Goal: Information Seeking & Learning: Find specific fact

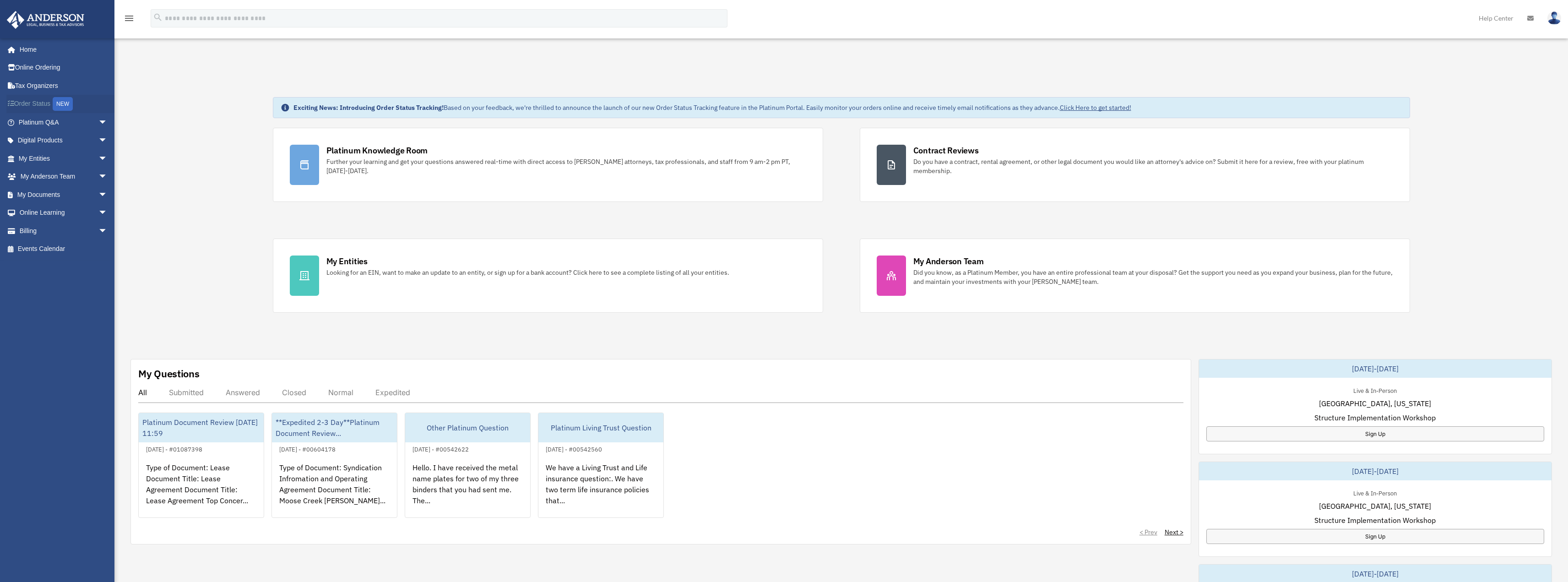
click at [49, 98] on link "Order Status NEW" at bounding box center [64, 105] width 115 height 19
click at [98, 120] on span "arrow_drop_down" at bounding box center [107, 123] width 18 height 19
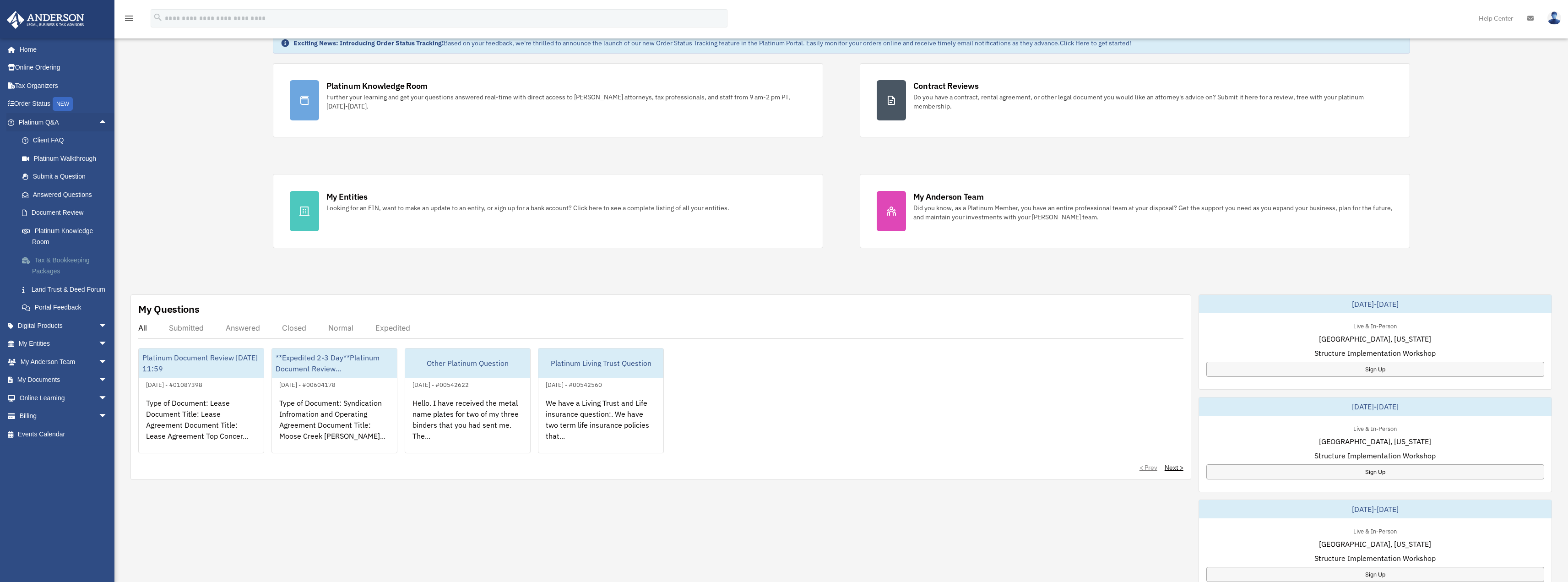
scroll to position [137, 0]
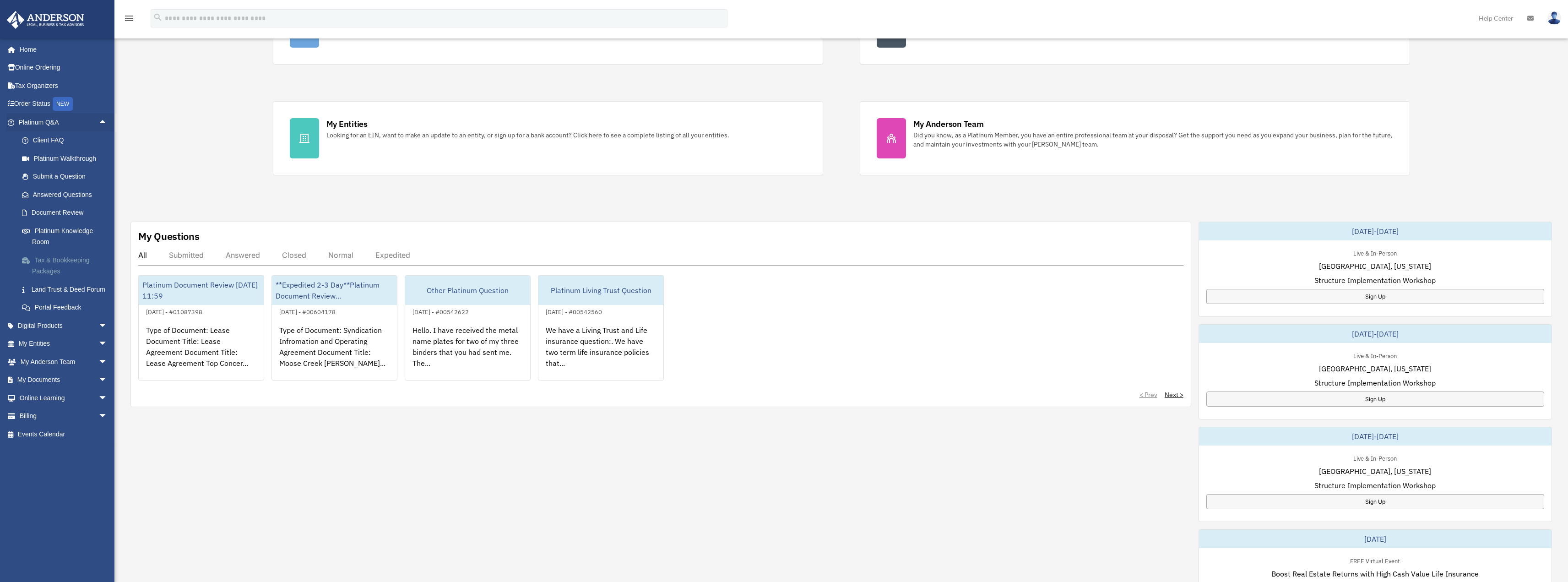
click at [61, 268] on link "Tax & Bookkeeping Packages" at bounding box center [67, 265] width 108 height 29
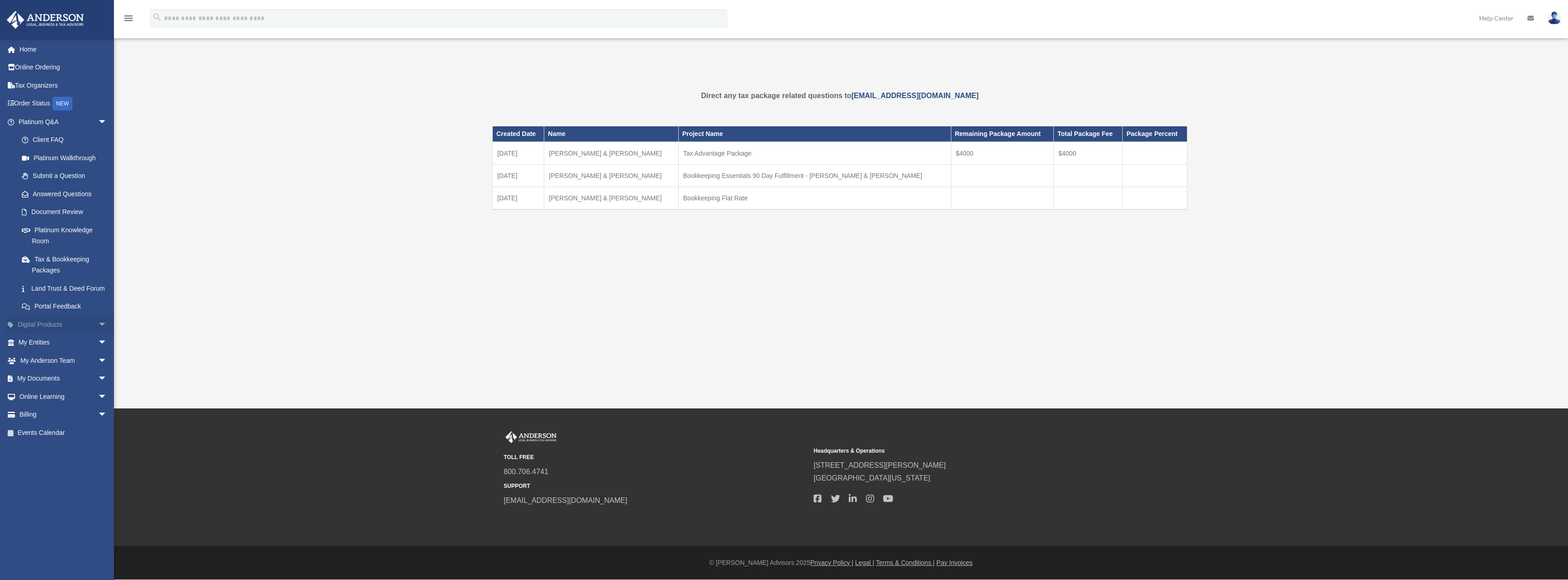
click at [98, 334] on span "arrow_drop_down" at bounding box center [106, 325] width 18 height 19
click at [74, 366] on div "Virtual Bookkeeping" at bounding box center [71, 360] width 78 height 11
click at [61, 384] on div "Land Trust Kit" at bounding box center [71, 378] width 78 height 11
click at [48, 402] on div "Wholesale Trust Kit" at bounding box center [71, 396] width 78 height 11
click at [98, 425] on span "arrow_drop_down" at bounding box center [106, 415] width 18 height 19
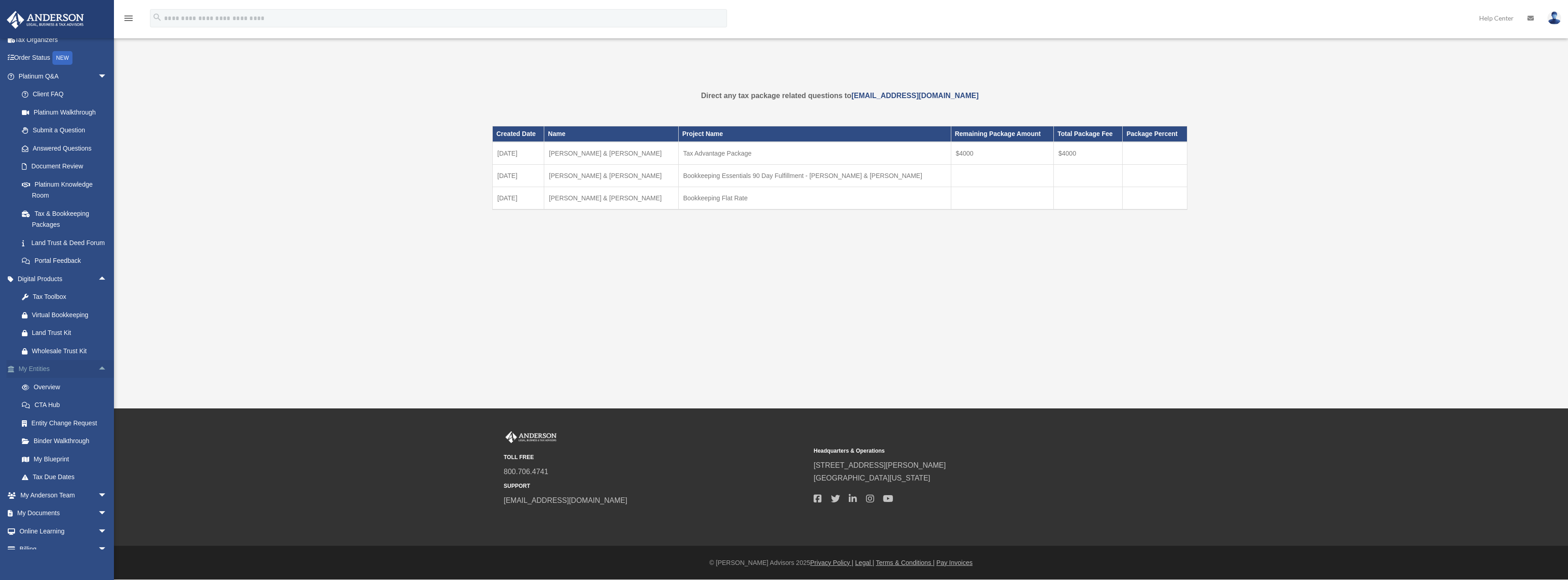
scroll to position [85, 0]
click at [57, 374] on link "CTA Hub" at bounding box center [66, 375] width 108 height 18
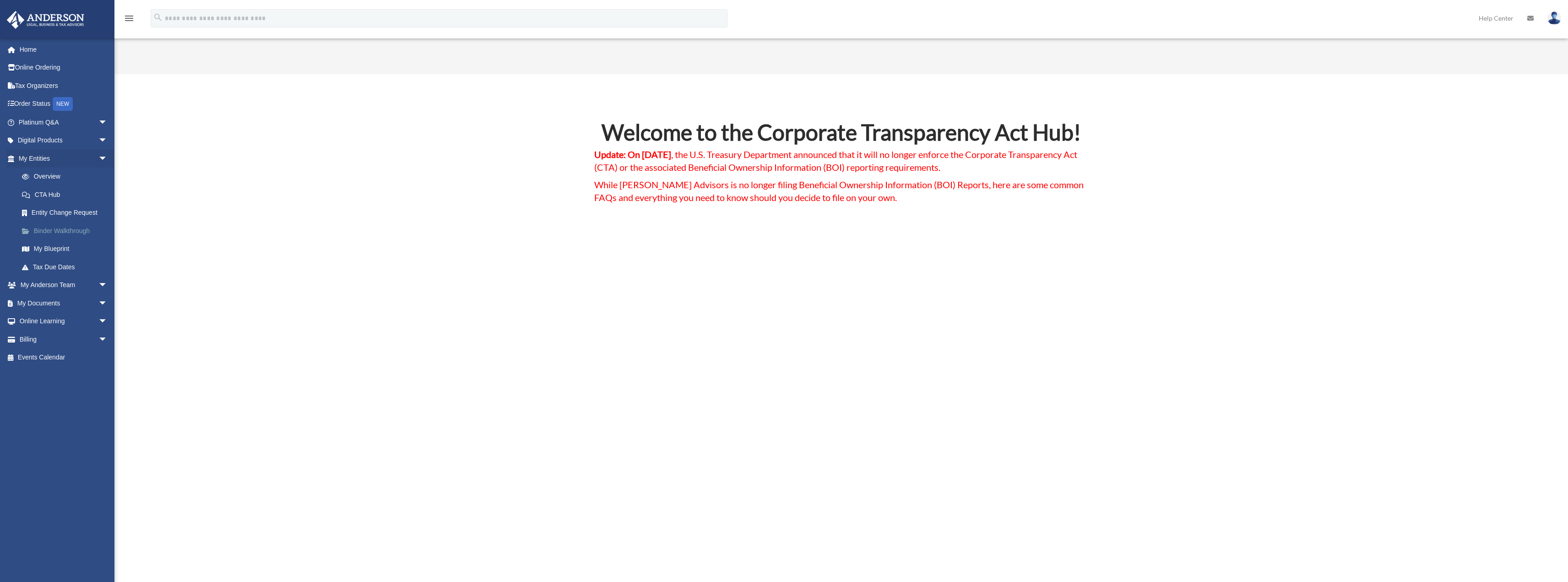
click at [58, 230] on link "Binder Walkthrough" at bounding box center [67, 230] width 108 height 18
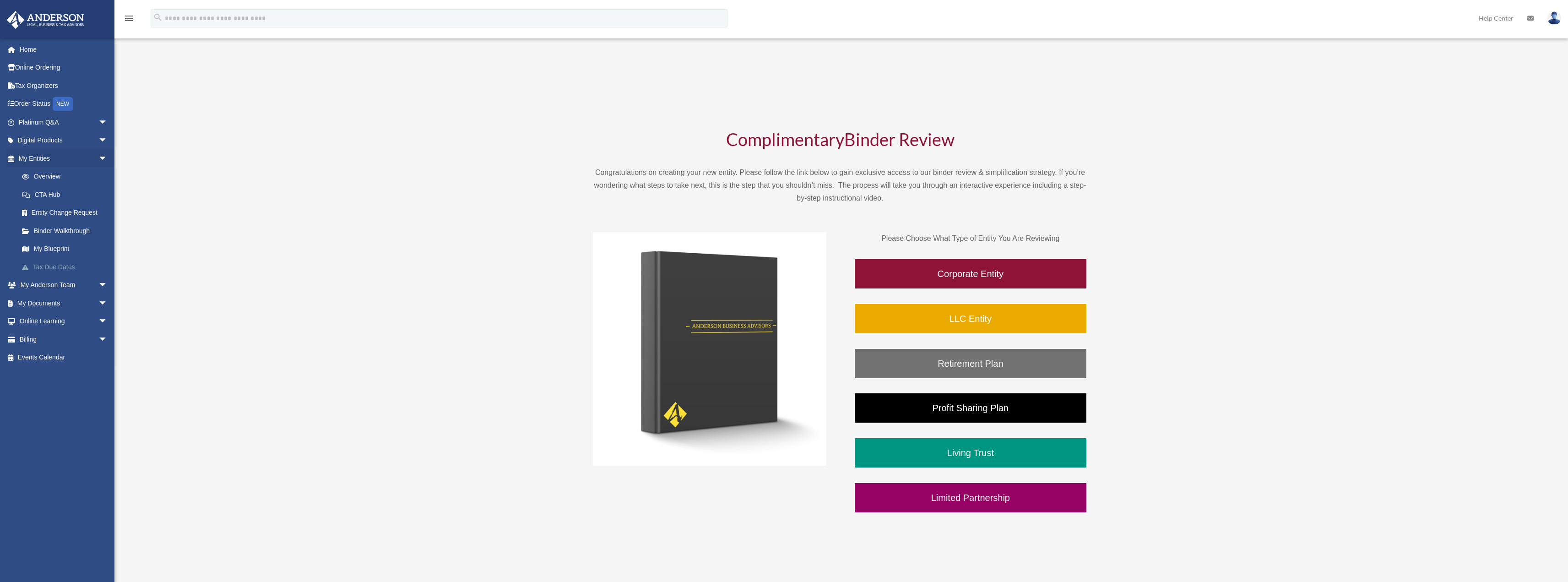
click at [52, 267] on link "Tax Due Dates" at bounding box center [67, 266] width 108 height 18
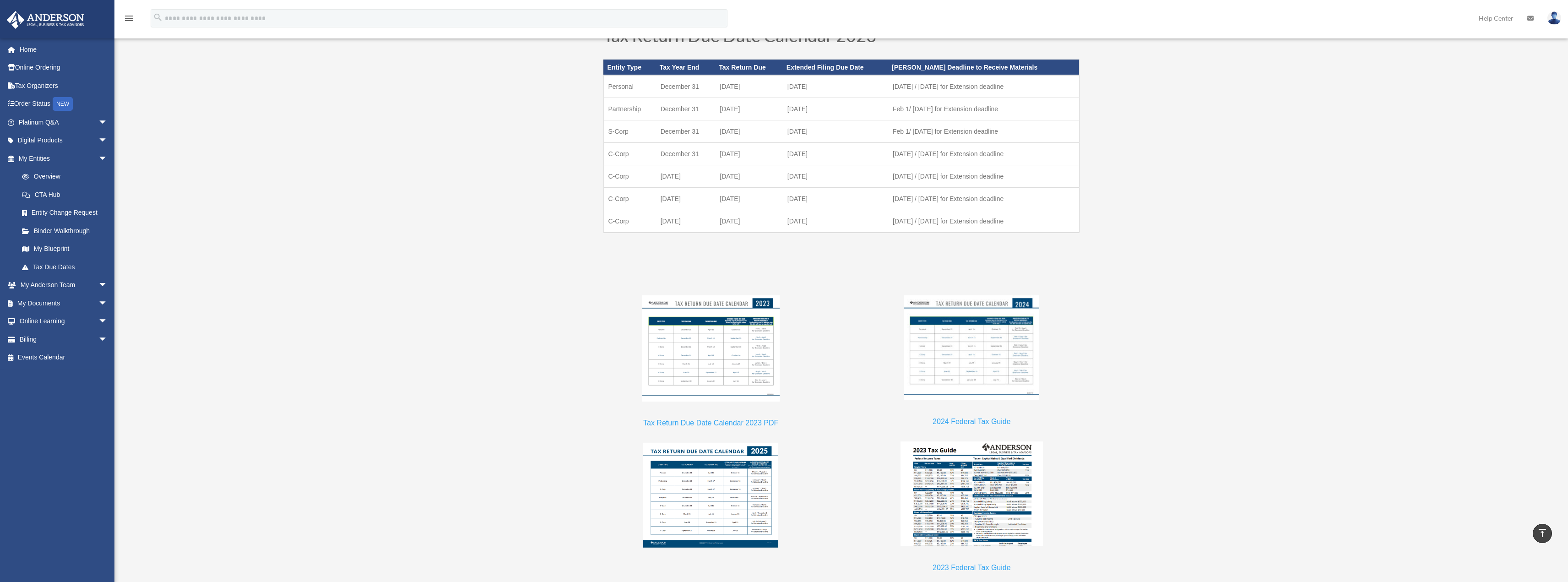
scroll to position [732, 0]
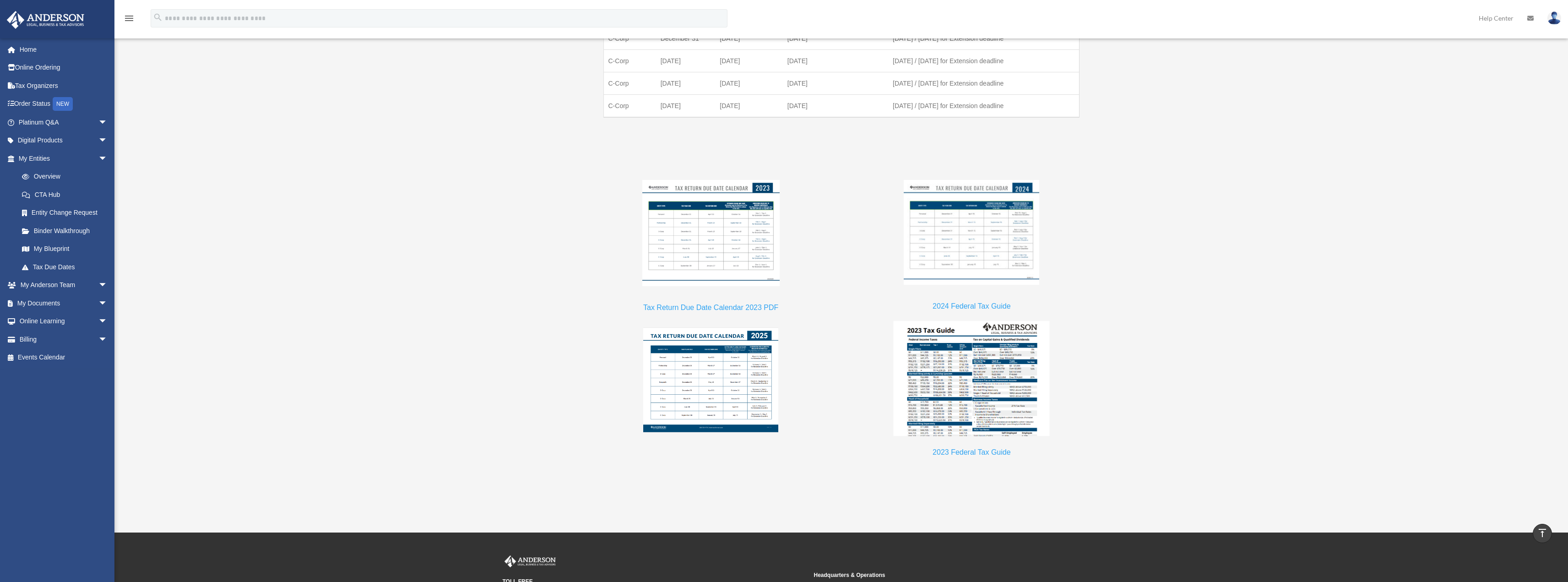
click at [976, 401] on img at bounding box center [971, 378] width 157 height 115
